Goal: Download file/media

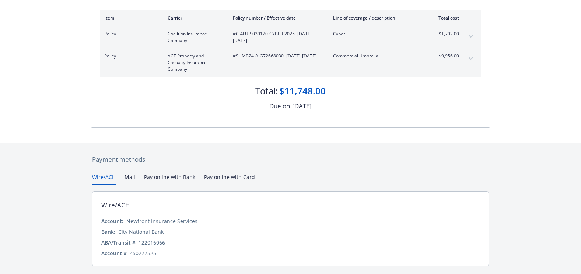
scroll to position [116, 0]
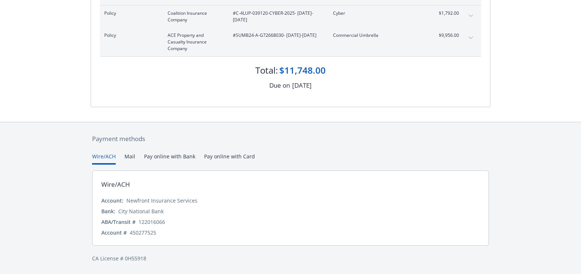
click at [133, 157] on button "Mail" at bounding box center [130, 159] width 11 height 12
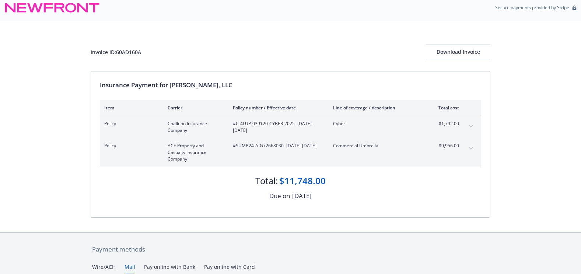
scroll to position [0, 0]
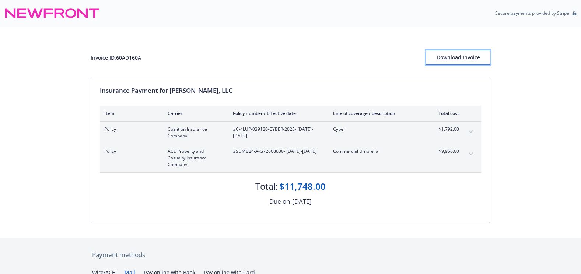
click at [467, 59] on div "Download Invoice" at bounding box center [458, 57] width 64 height 14
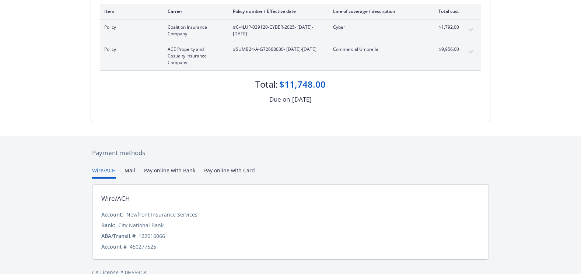
scroll to position [79, 0]
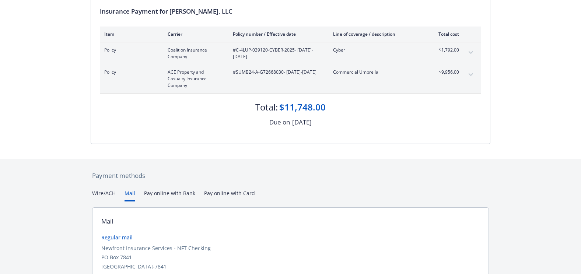
click at [127, 193] on button "Mail" at bounding box center [130, 195] width 11 height 12
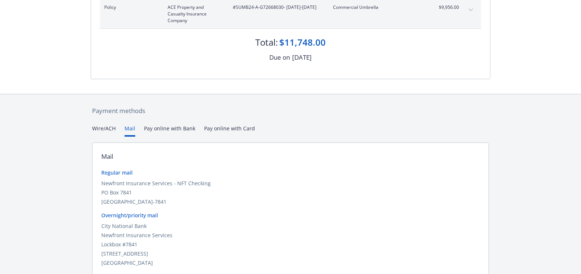
scroll to position [153, 0]
